Goal: Check status: Check status

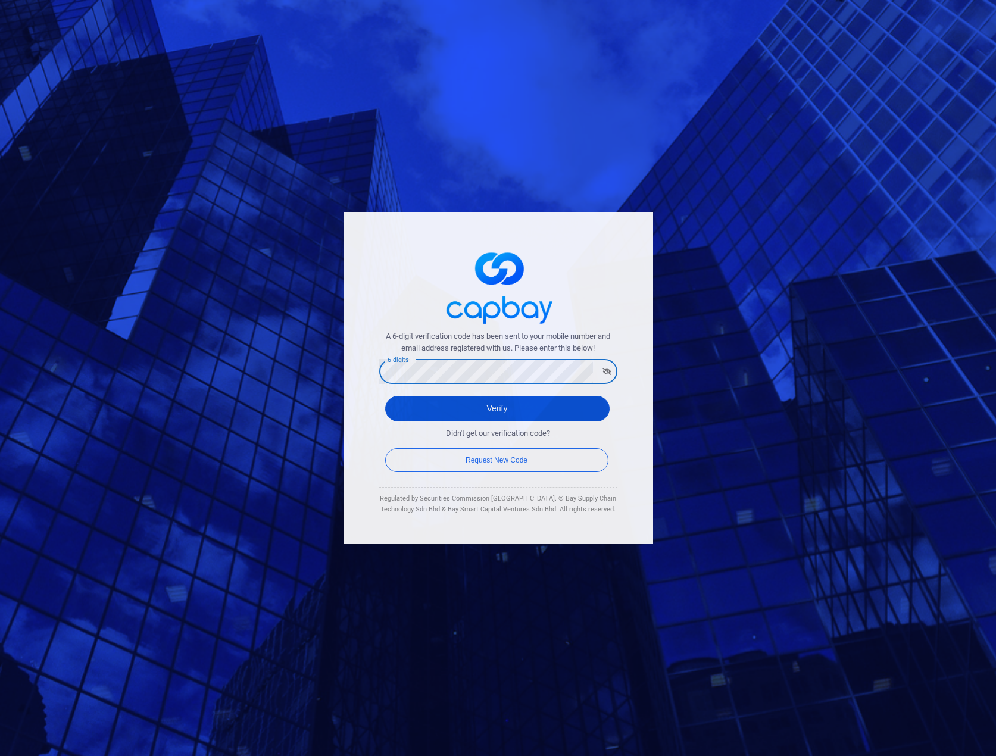
click at [505, 403] on button "Verify" at bounding box center [497, 409] width 224 height 26
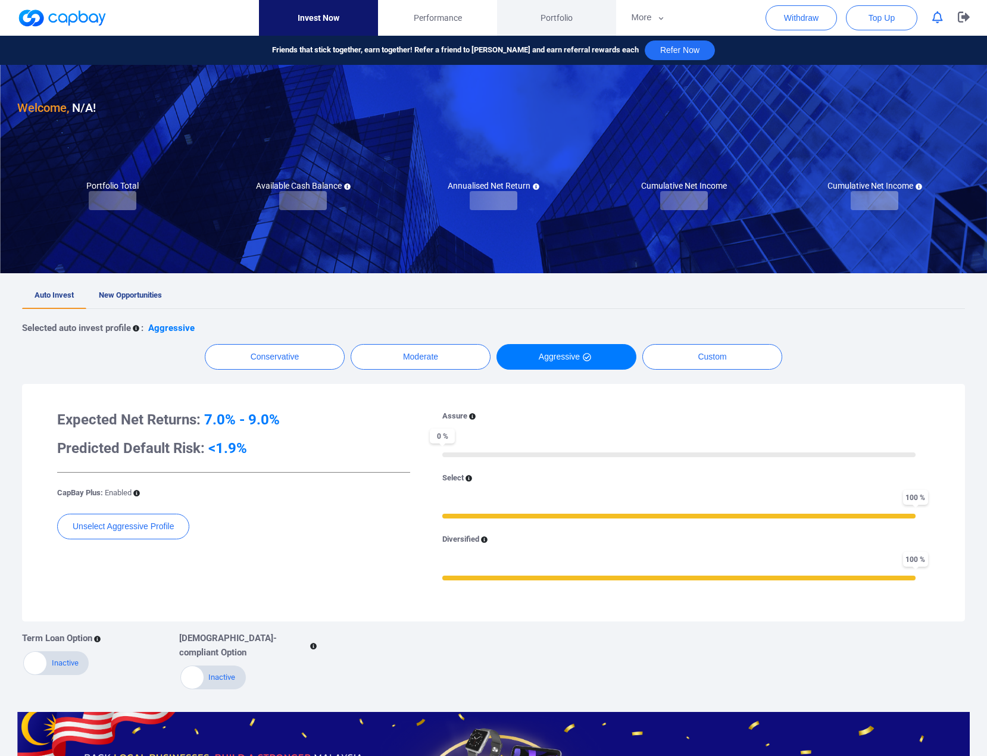
click at [554, 21] on span "Portfolio" at bounding box center [557, 17] width 32 height 13
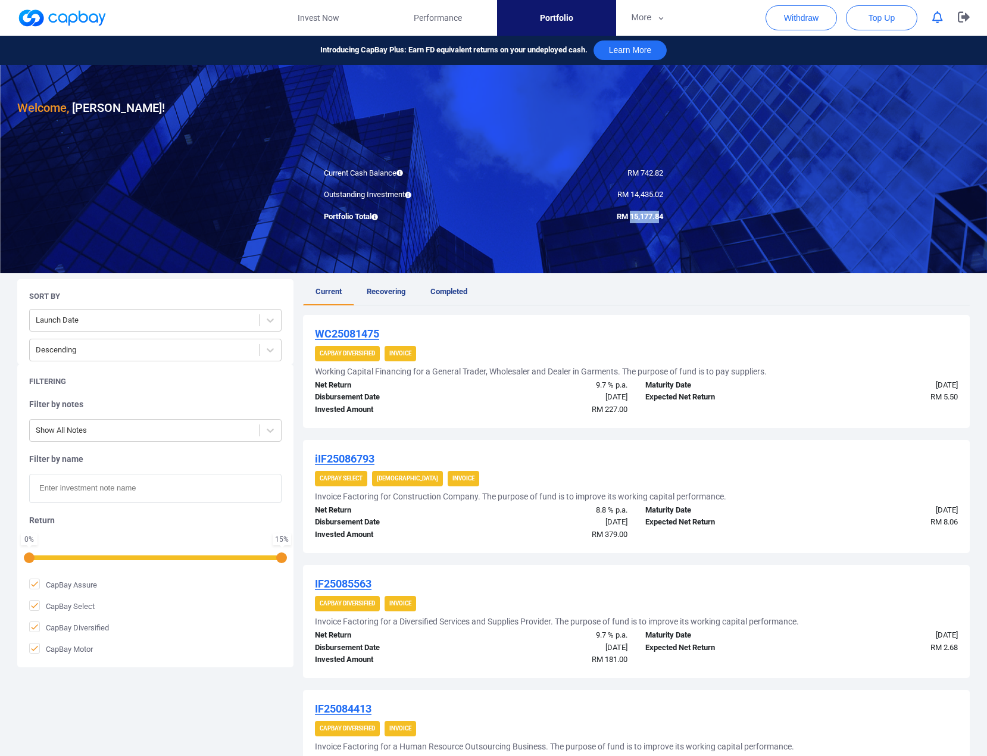
drag, startPoint x: 630, startPoint y: 216, endPoint x: 659, endPoint y: 215, distance: 28.6
click at [659, 215] on span "RM 15,177.84" at bounding box center [640, 216] width 46 height 9
click at [662, 216] on span "RM 15,177.84" at bounding box center [640, 216] width 46 height 9
drag, startPoint x: 628, startPoint y: 215, endPoint x: 663, endPoint y: 219, distance: 35.9
click at [663, 219] on div "RM 15,177.84" at bounding box center [583, 217] width 179 height 13
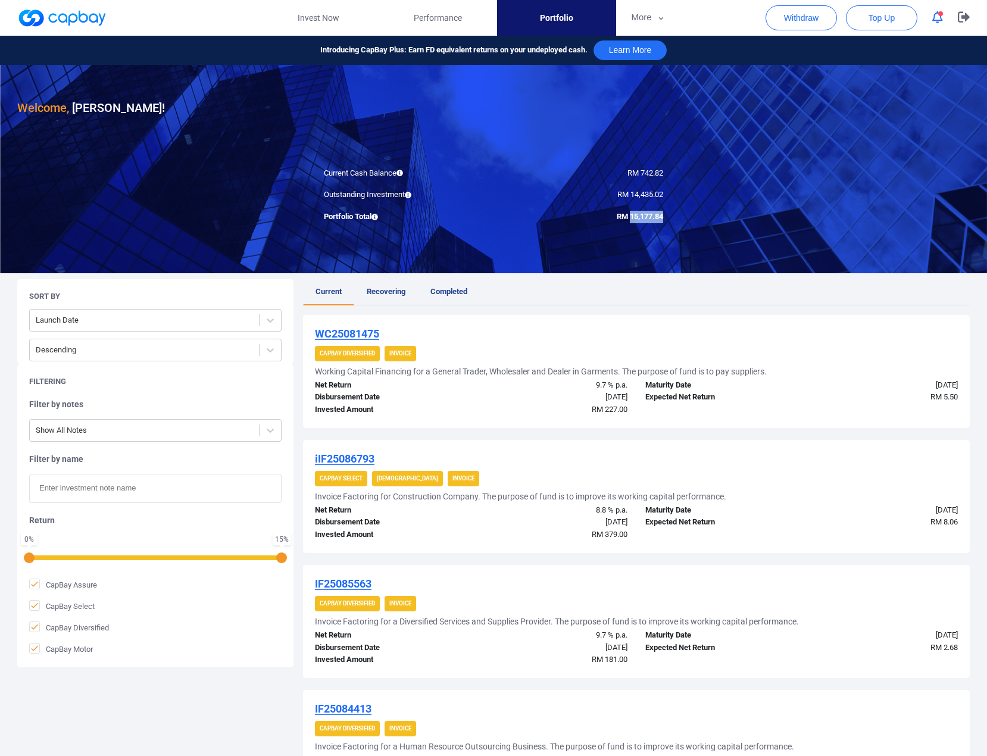
copy span "15,177.84"
